Goal: Information Seeking & Learning: Learn about a topic

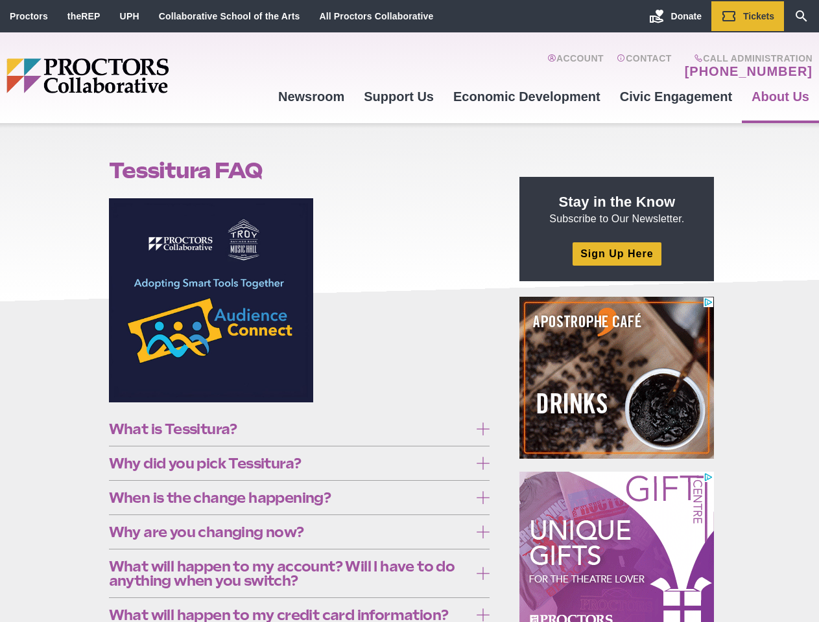
click at [409, 311] on figure at bounding box center [299, 305] width 381 height 214
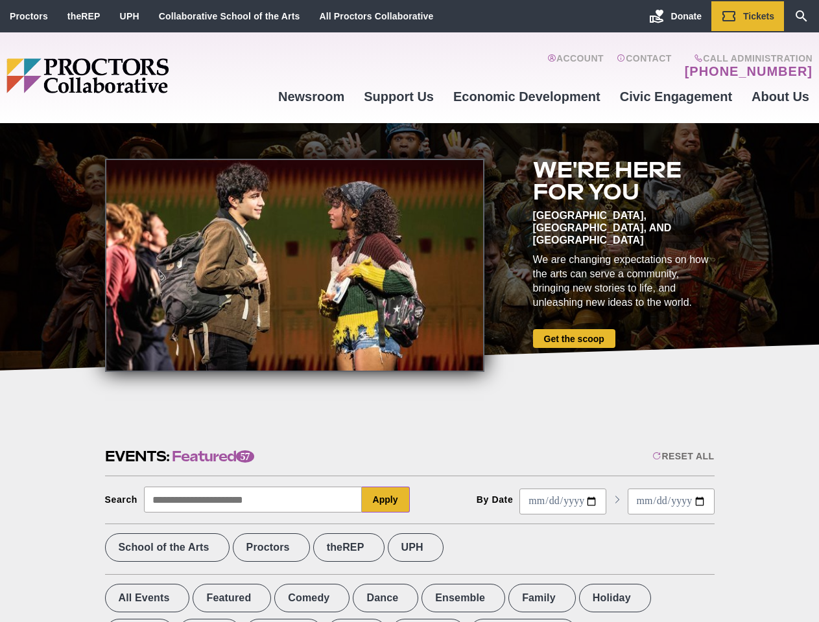
click at [409, 311] on div at bounding box center [294, 265] width 379 height 213
click at [682, 456] on div "Reset All" at bounding box center [683, 456] width 62 height 10
click at [386, 500] on button "Apply" at bounding box center [386, 500] width 48 height 26
